Goal: Information Seeking & Learning: Learn about a topic

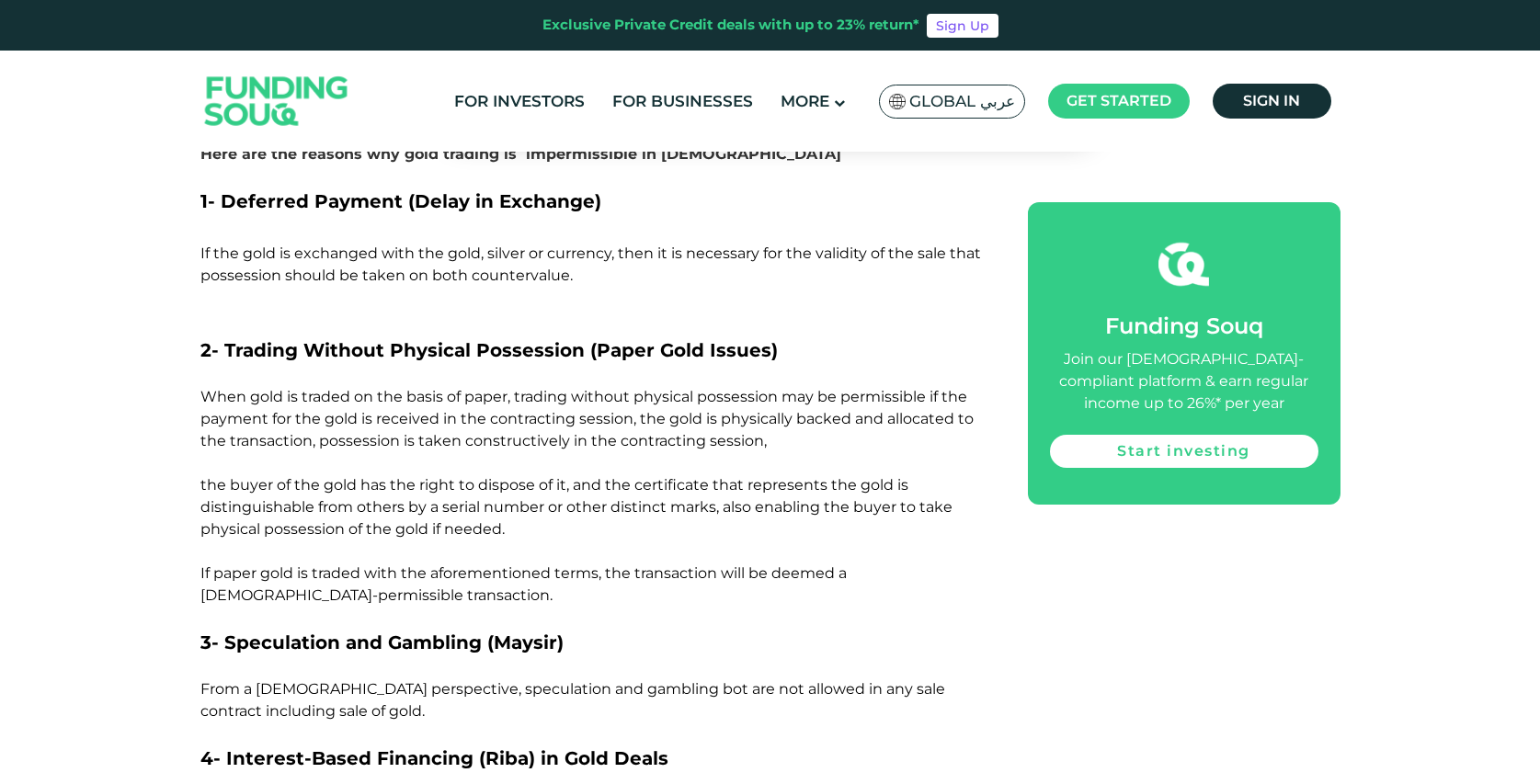
scroll to position [2790, 0]
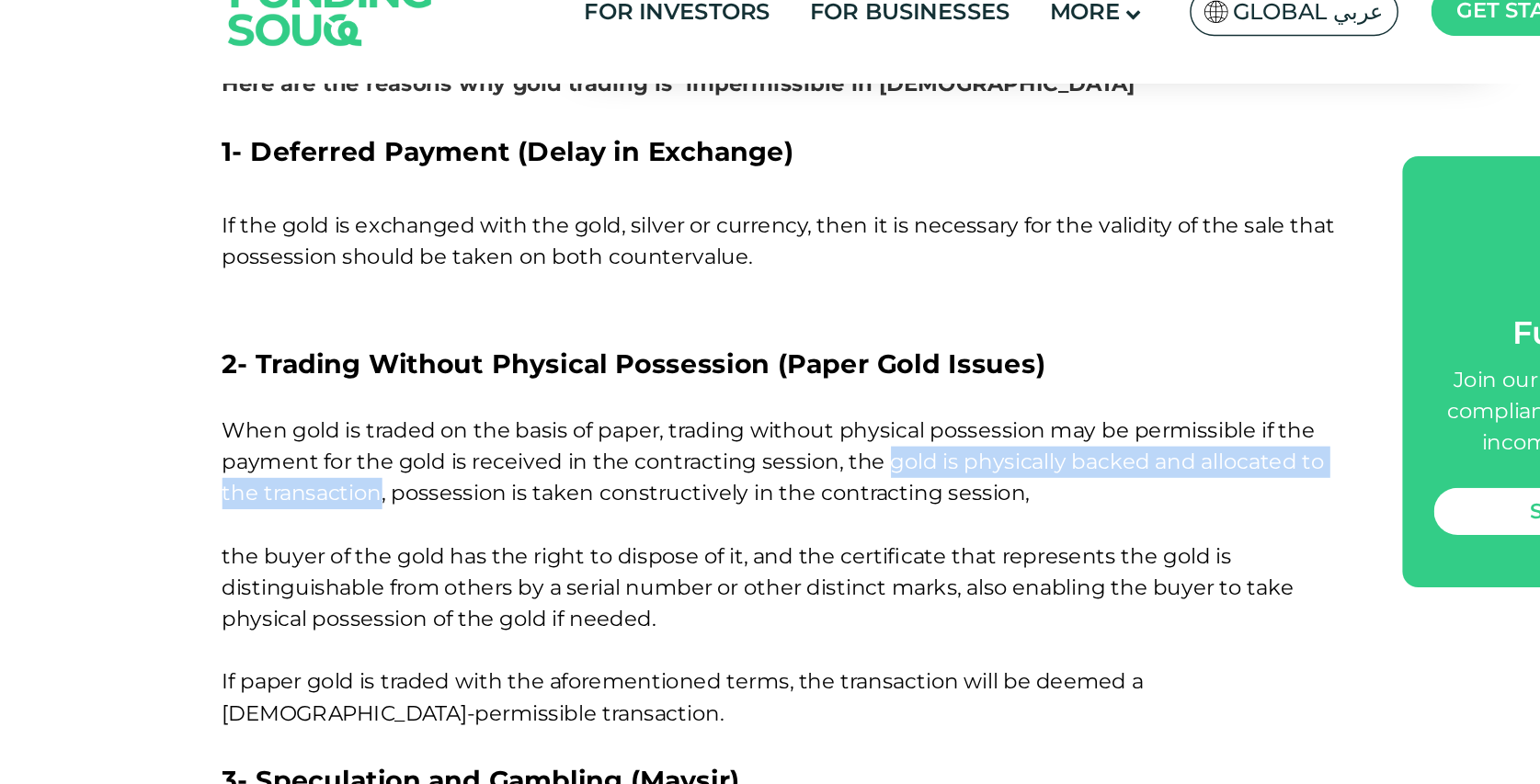
drag, startPoint x: 669, startPoint y: 337, endPoint x: 309, endPoint y: 360, distance: 360.7
click at [309, 386] on span "When gold is traded on the basis of paper, trading without physical possession …" at bounding box center [586, 493] width 773 height 216
copy span "gold is physically backed and allocated to the transaction"
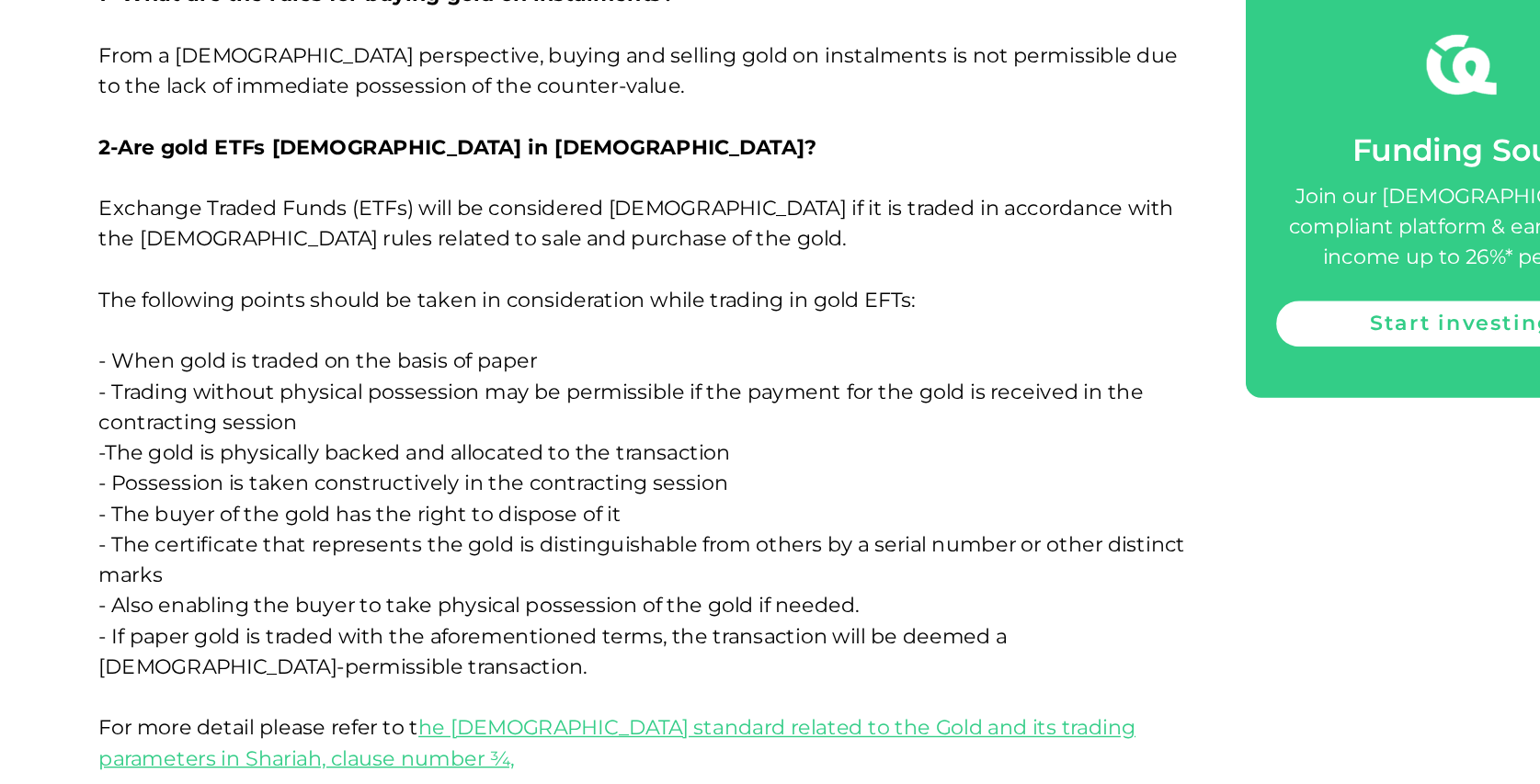
scroll to position [3839, 0]
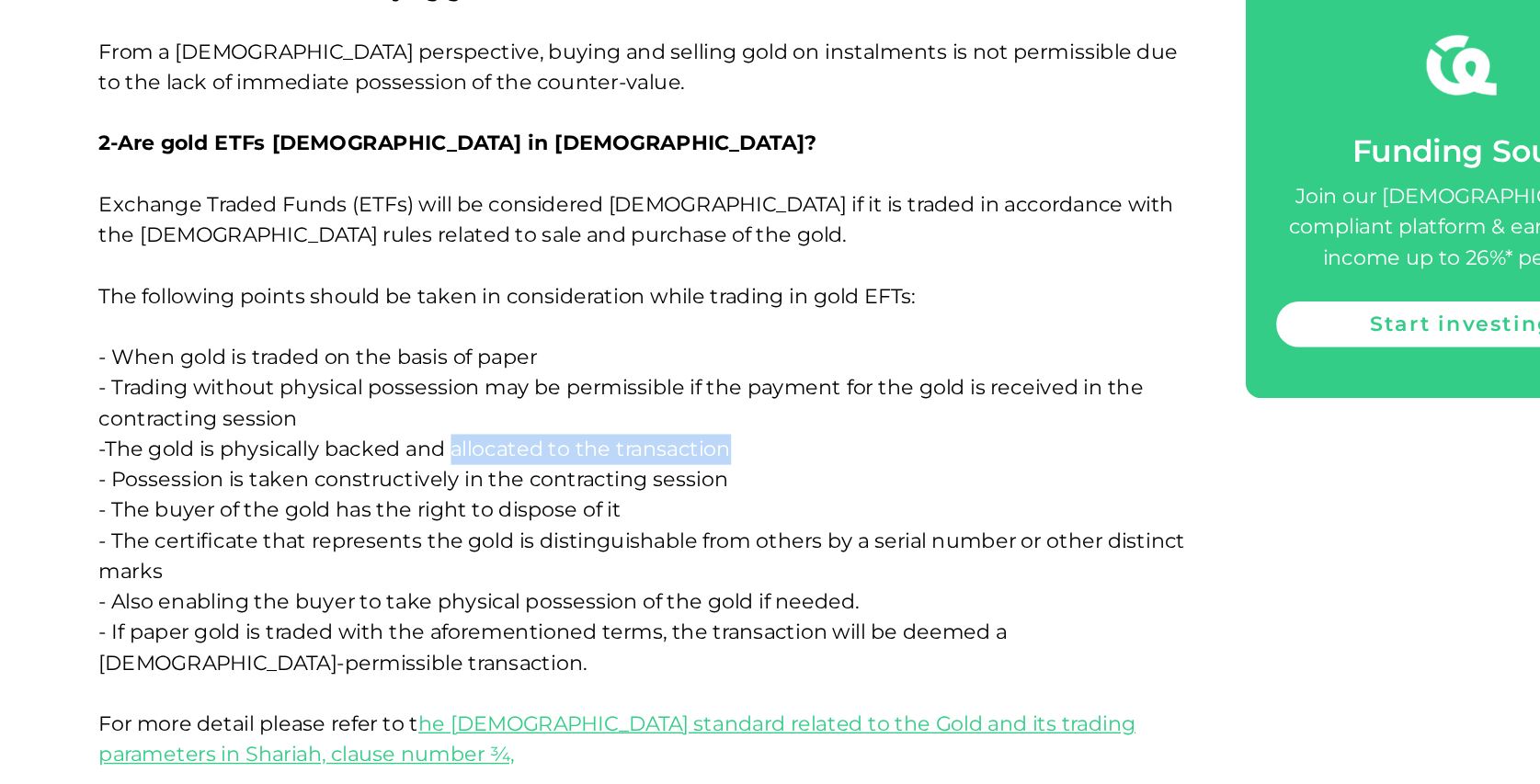
drag, startPoint x: 456, startPoint y: 458, endPoint x: 657, endPoint y: 450, distance: 201.2
click at [657, 450] on p "Exchange Traded Funds (ETFs) will be considered [DEMOGRAPHIC_DATA] if it is tra…" at bounding box center [593, 597] width 786 height 485
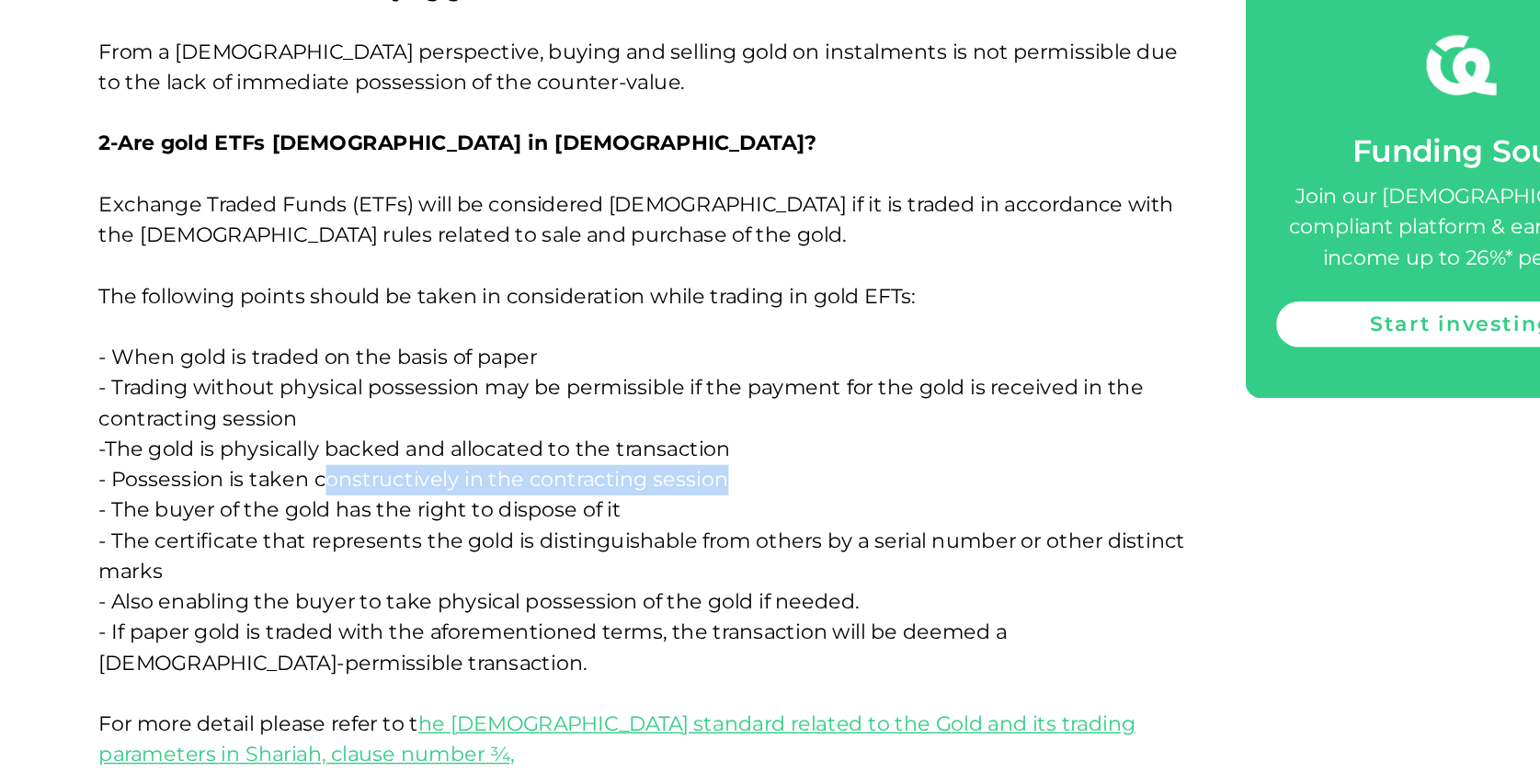
drag, startPoint x: 364, startPoint y: 484, endPoint x: 663, endPoint y: 474, distance: 299.2
click at [663, 474] on p "Exchange Traded Funds (ETFs) will be considered [DEMOGRAPHIC_DATA] if it is tra…" at bounding box center [593, 597] width 786 height 485
click at [673, 484] on p "Exchange Traded Funds (ETFs) will be considered [DEMOGRAPHIC_DATA] if it is tra…" at bounding box center [593, 597] width 786 height 485
drag, startPoint x: 722, startPoint y: 571, endPoint x: 689, endPoint y: 569, distance: 33.1
click at [689, 569] on span "Exchange Traded Funds (ETFs) will be considered [DEMOGRAPHIC_DATA] if it is tra…" at bounding box center [592, 564] width 784 height 415
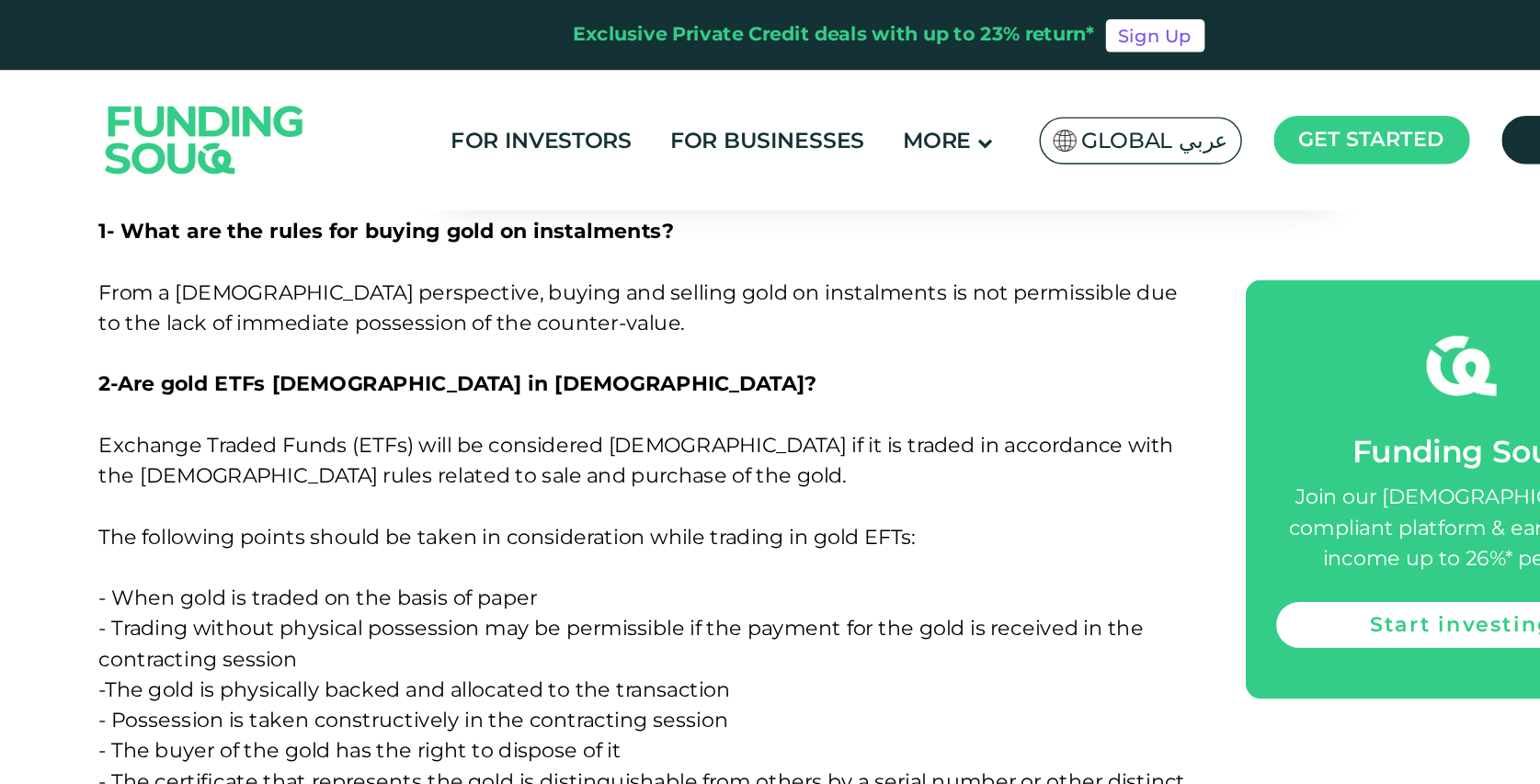
scroll to position [3871, 0]
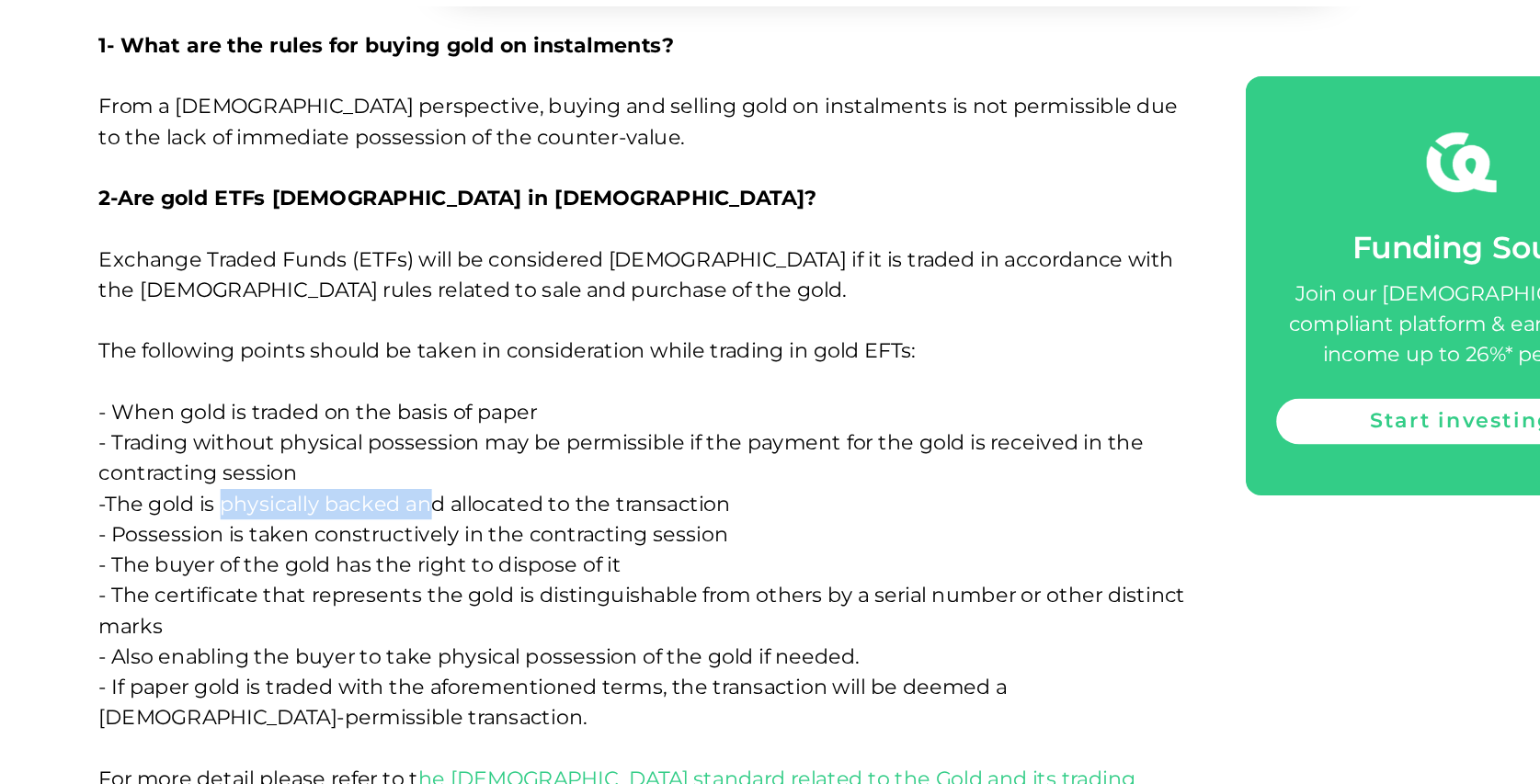
drag, startPoint x: 293, startPoint y: 427, endPoint x: 445, endPoint y: 428, distance: 152.0
click at [444, 428] on span "Exchange Traded Funds (ETFs) will be considered [DEMOGRAPHIC_DATA] if it is tra…" at bounding box center [592, 532] width 784 height 415
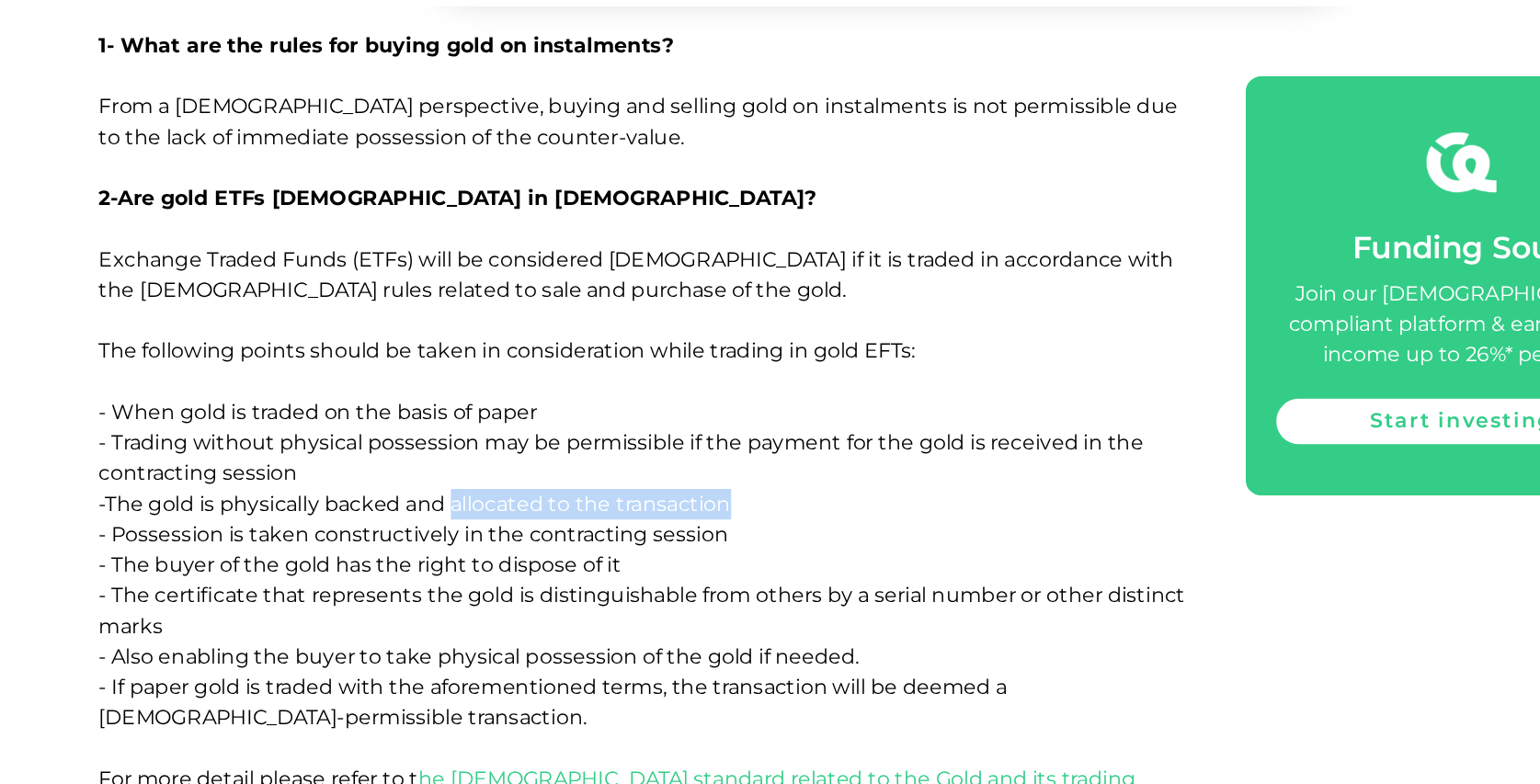
drag, startPoint x: 456, startPoint y: 433, endPoint x: 660, endPoint y: 437, distance: 204.0
click at [660, 436] on p "Exchange Traded Funds (ETFs) will be considered [DEMOGRAPHIC_DATA] if it is tra…" at bounding box center [593, 566] width 786 height 485
click at [629, 429] on span "Exchange Traded Funds (ETFs) will be considered [DEMOGRAPHIC_DATA] if it is tra…" at bounding box center [592, 532] width 784 height 415
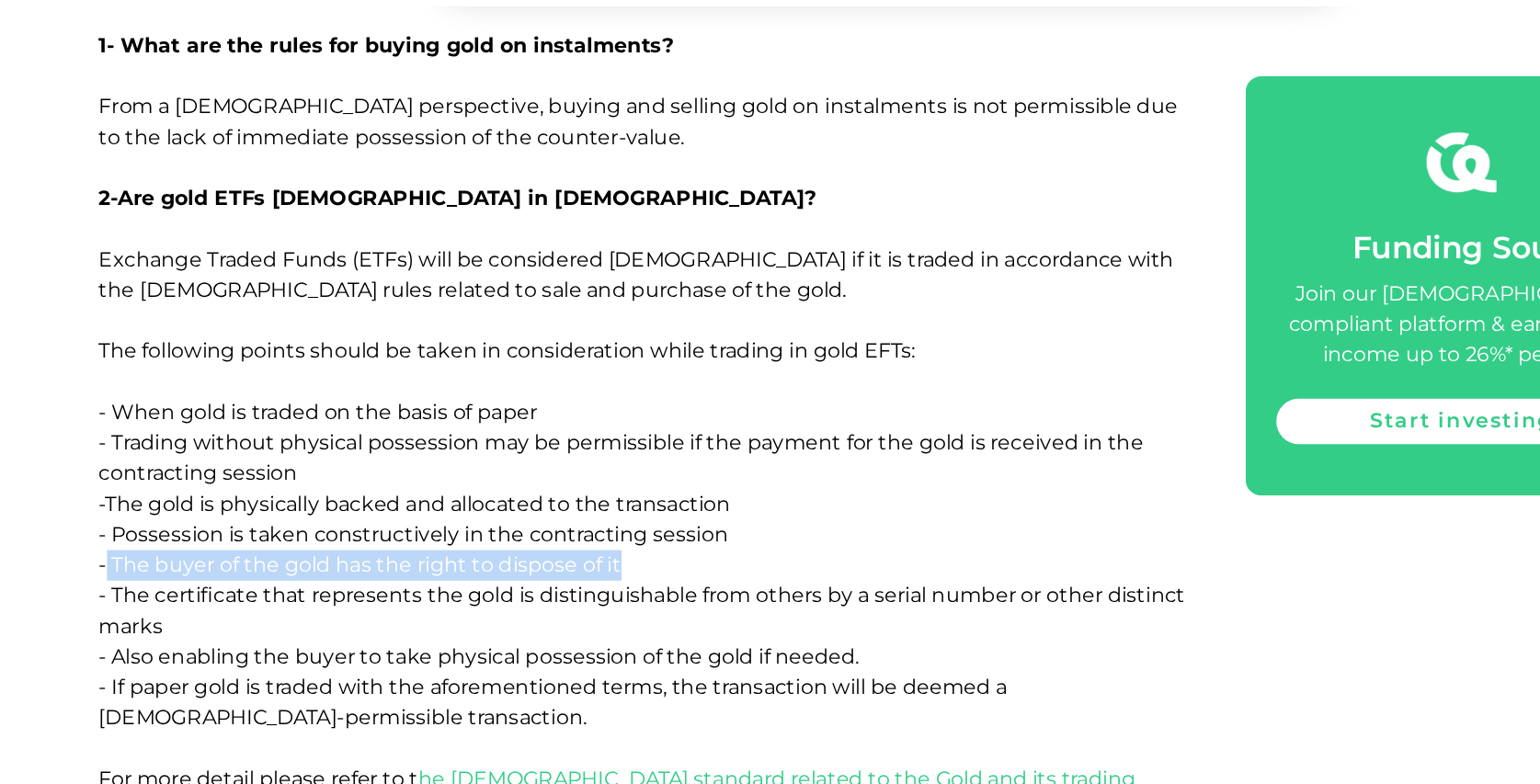
drag, startPoint x: 578, startPoint y: 476, endPoint x: 207, endPoint y: 479, distance: 371.0
click at [207, 479] on p "Exchange Traded Funds (ETFs) will be considered [DEMOGRAPHIC_DATA] if it is tra…" at bounding box center [593, 566] width 786 height 485
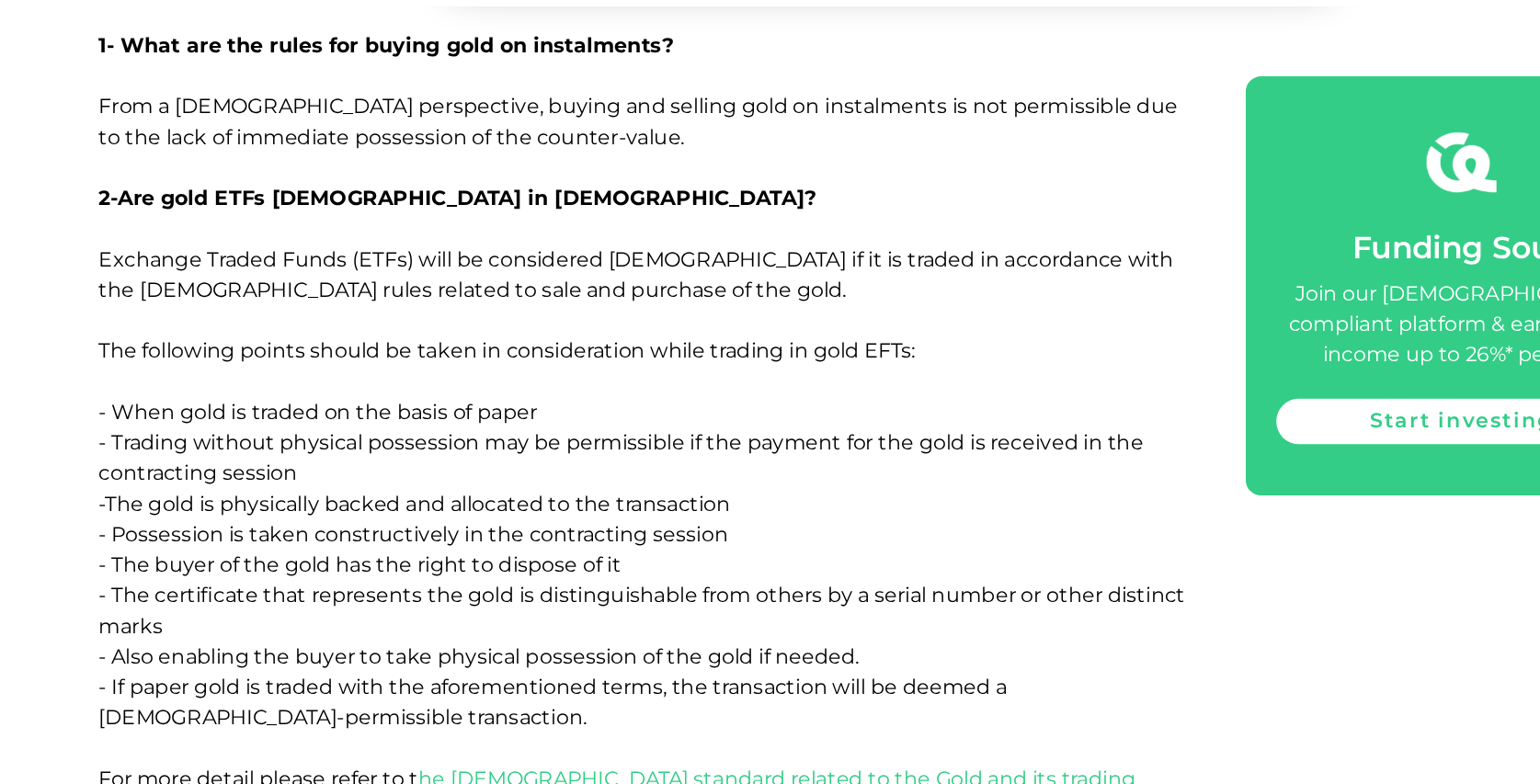
click at [209, 498] on span "Exchange Traded Funds (ETFs) will be considered [DEMOGRAPHIC_DATA] if it is tra…" at bounding box center [592, 532] width 784 height 415
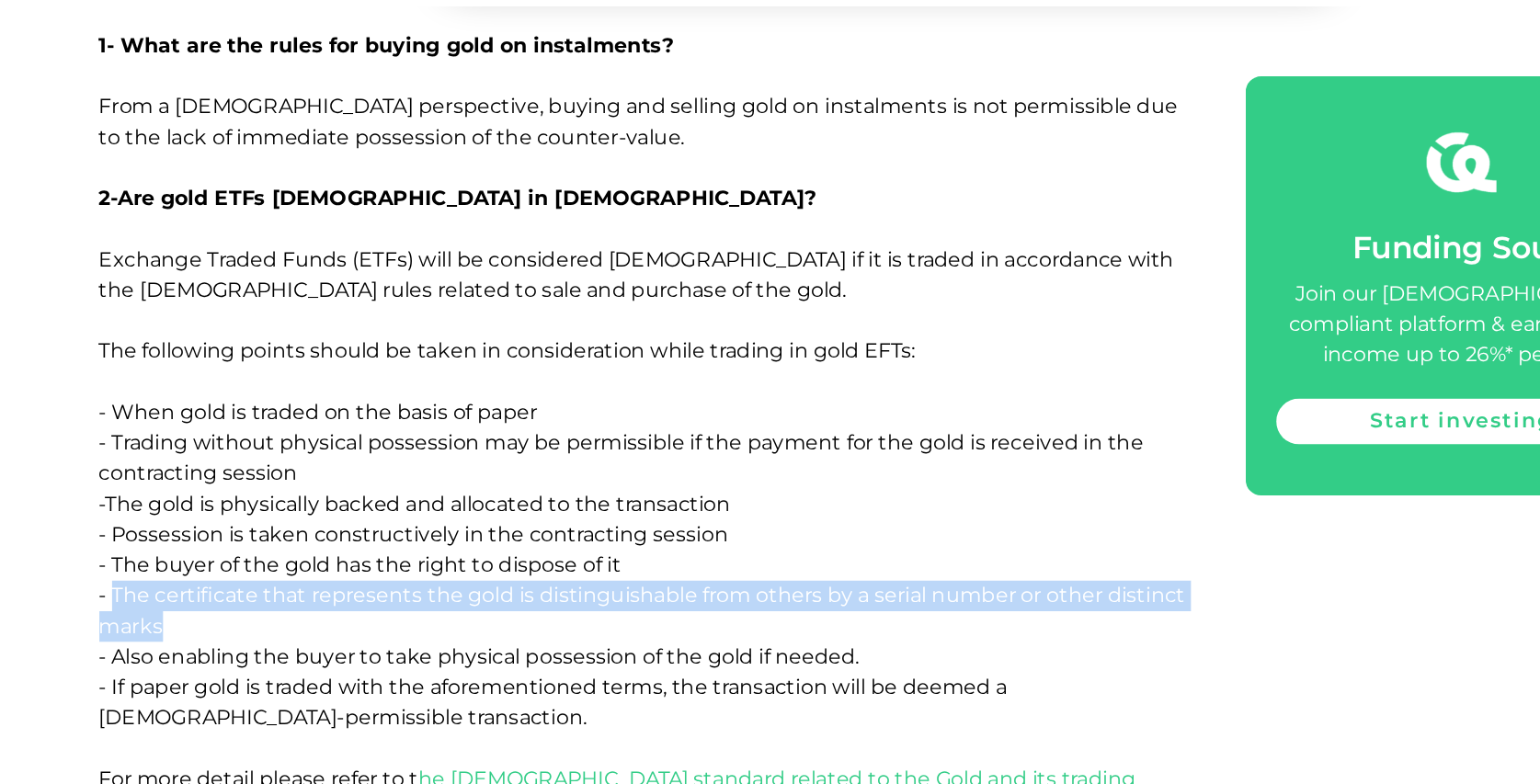
drag, startPoint x: 209, startPoint y: 498, endPoint x: 253, endPoint y: 521, distance: 49.6
click at [253, 521] on p "Exchange Traded Funds (ETFs) will be considered [DEMOGRAPHIC_DATA] if it is tra…" at bounding box center [593, 566] width 786 height 485
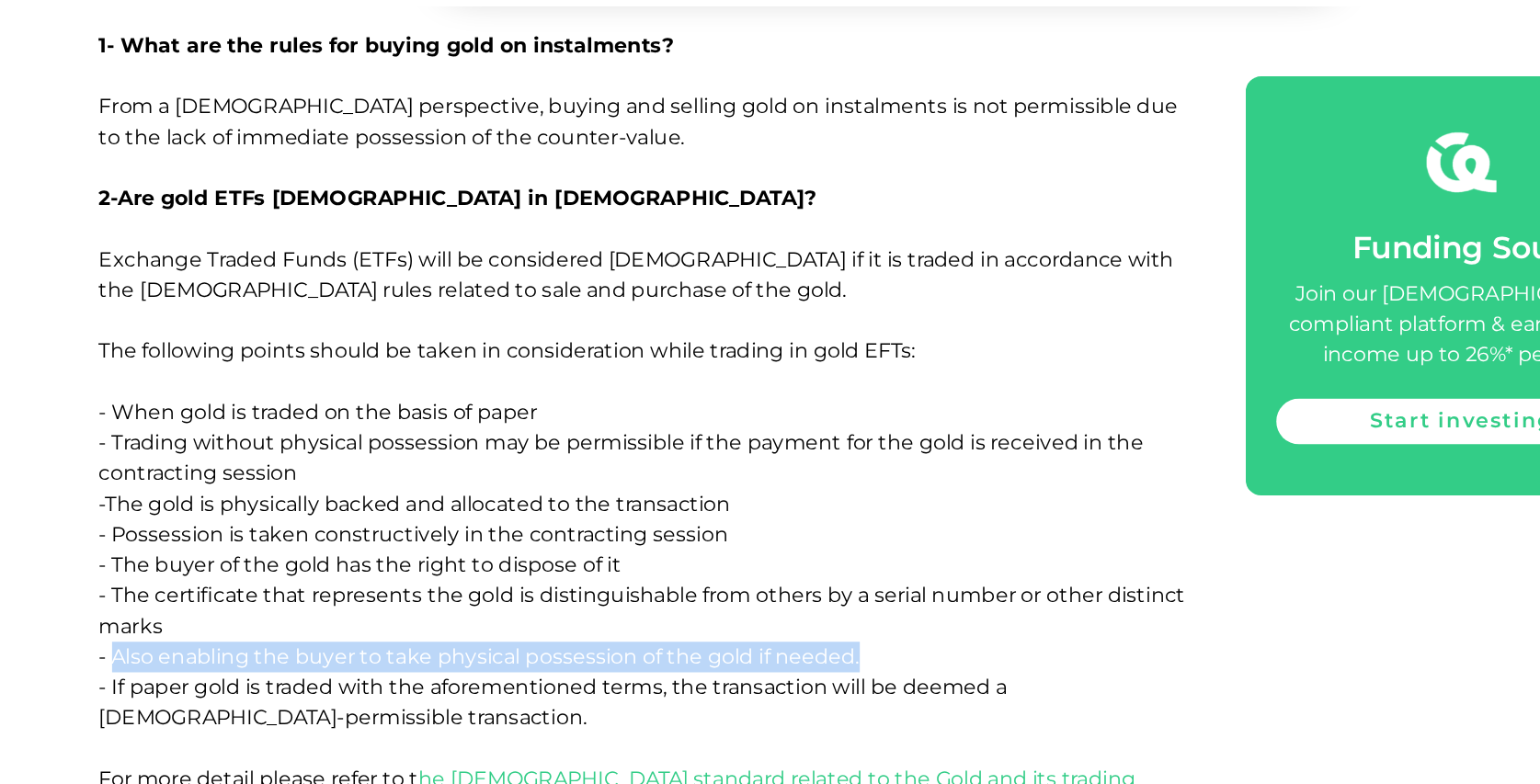
drag, startPoint x: 212, startPoint y: 542, endPoint x: 747, endPoint y: 549, distance: 535.0
click at [747, 549] on p "Exchange Traded Funds (ETFs) will be considered [DEMOGRAPHIC_DATA] if it is tra…" at bounding box center [593, 566] width 786 height 485
click at [750, 545] on p "Exchange Traded Funds (ETFs) will be considered [DEMOGRAPHIC_DATA] if it is tra…" at bounding box center [593, 566] width 786 height 485
drag, startPoint x: 215, startPoint y: 542, endPoint x: 757, endPoint y: 550, distance: 542.1
click at [757, 550] on p "Exchange Traded Funds (ETFs) will be considered [DEMOGRAPHIC_DATA] if it is tra…" at bounding box center [593, 566] width 786 height 485
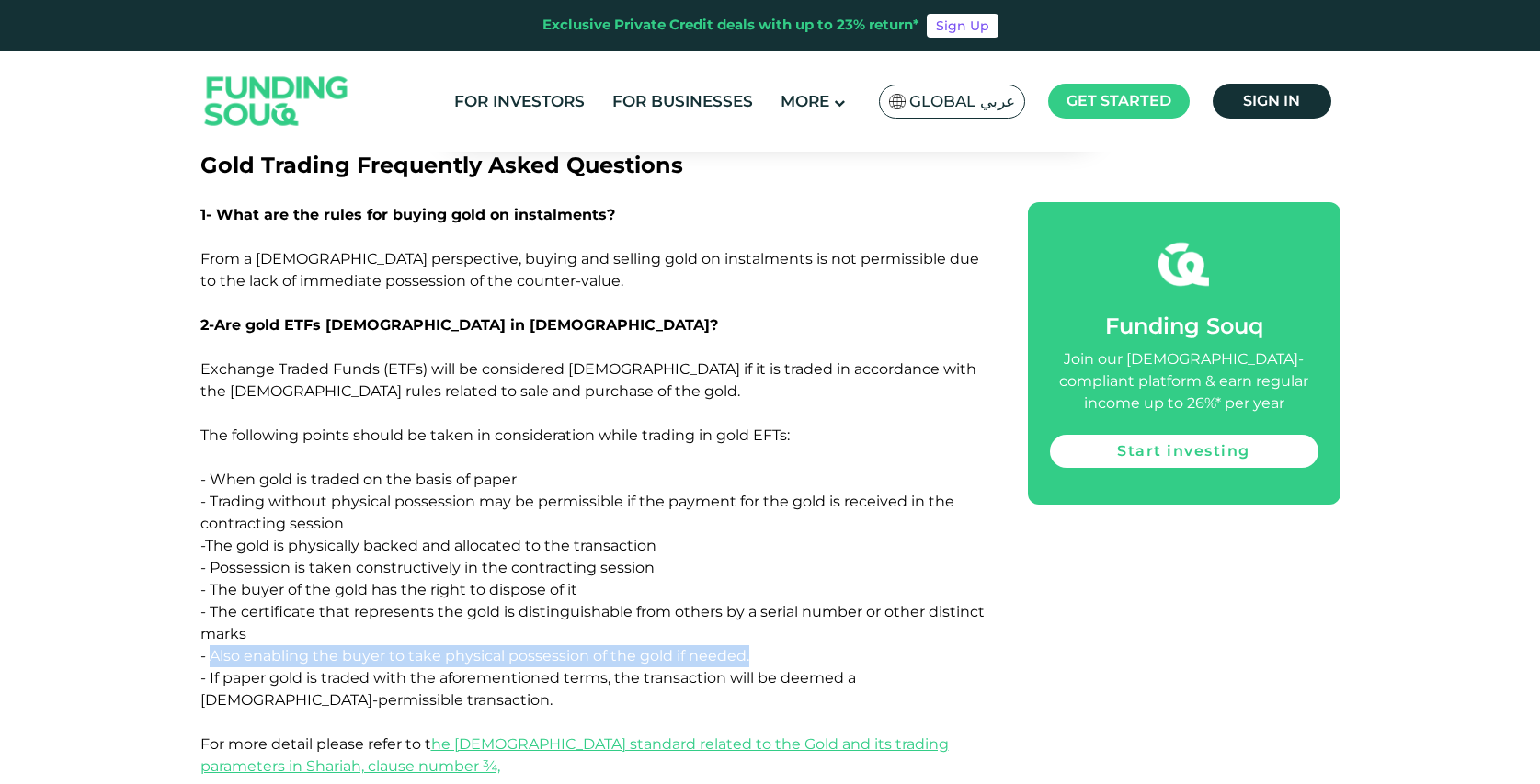
scroll to position [3835, 0]
click at [763, 463] on p "Exchange Traded Funds (ETFs) will be considered [DEMOGRAPHIC_DATA] if it is tra…" at bounding box center [593, 602] width 786 height 485
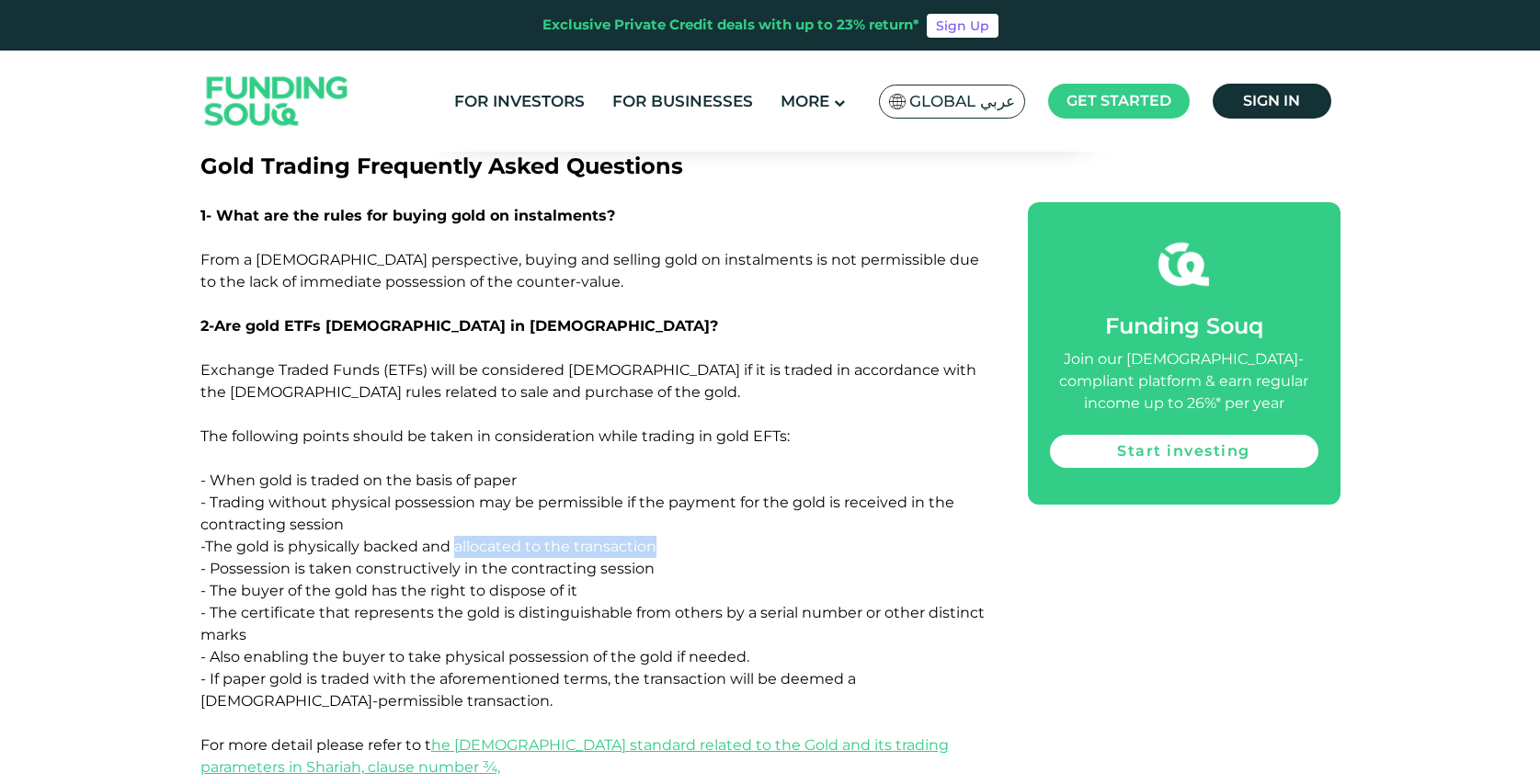
drag, startPoint x: 458, startPoint y: 466, endPoint x: 667, endPoint y: 473, distance: 209.1
click at [667, 473] on p "Exchange Traded Funds (ETFs) will be considered [DEMOGRAPHIC_DATA] if it is tra…" at bounding box center [593, 602] width 786 height 485
copy span "allocated to the transaction"
